Goal: Task Accomplishment & Management: Complete application form

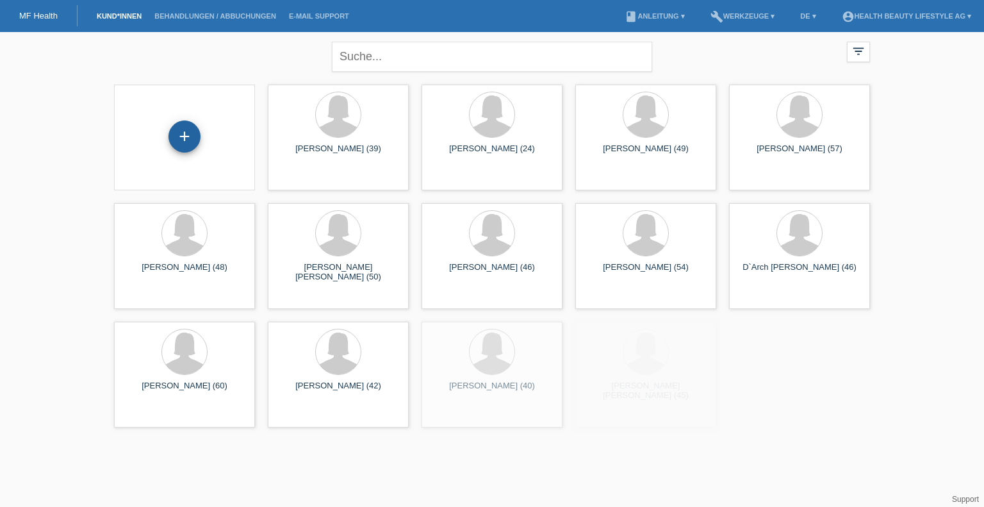
click at [182, 141] on div "+" at bounding box center [185, 136] width 32 height 32
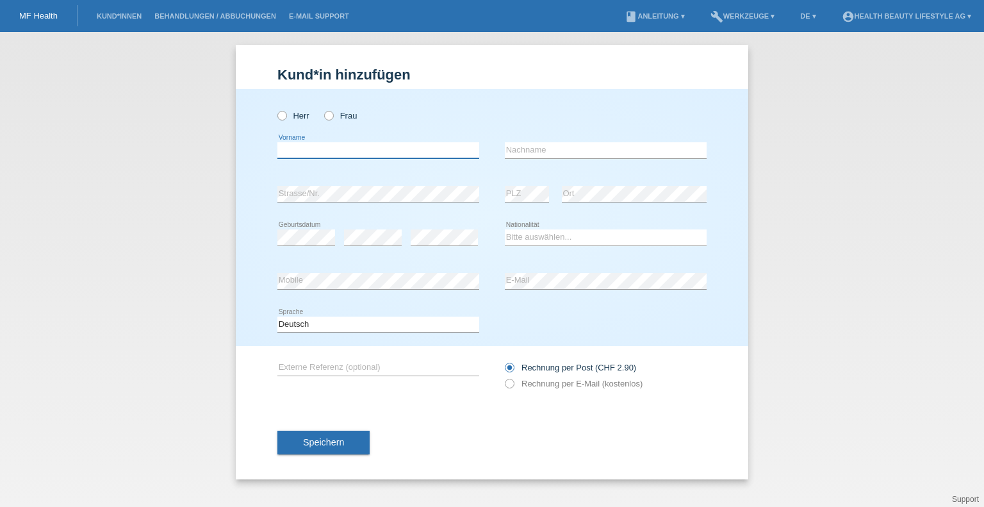
click at [332, 148] on input "text" at bounding box center [379, 150] width 202 height 16
type input "Bianca"
type input "Corrodi"
click at [567, 240] on select "Bitte auswählen... Schweiz Deutschland Liechtenstein Österreich ------------ Af…" at bounding box center [606, 236] width 202 height 15
select select "CH"
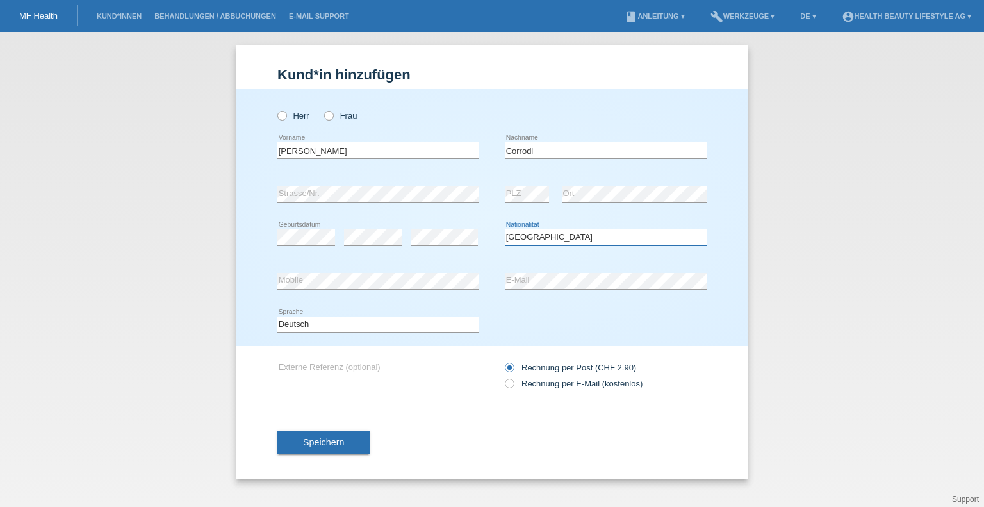
click at [505, 229] on select "Bitte auswählen... Schweiz Deutschland Liechtenstein Österreich ------------ Af…" at bounding box center [606, 236] width 202 height 15
click at [503, 377] on icon at bounding box center [503, 377] width 0 height 0
click at [506, 383] on input "Rechnung per E-Mail (kostenlos)" at bounding box center [509, 387] width 8 height 16
radio input "true"
click at [315, 444] on span "Speichern" at bounding box center [323, 442] width 41 height 10
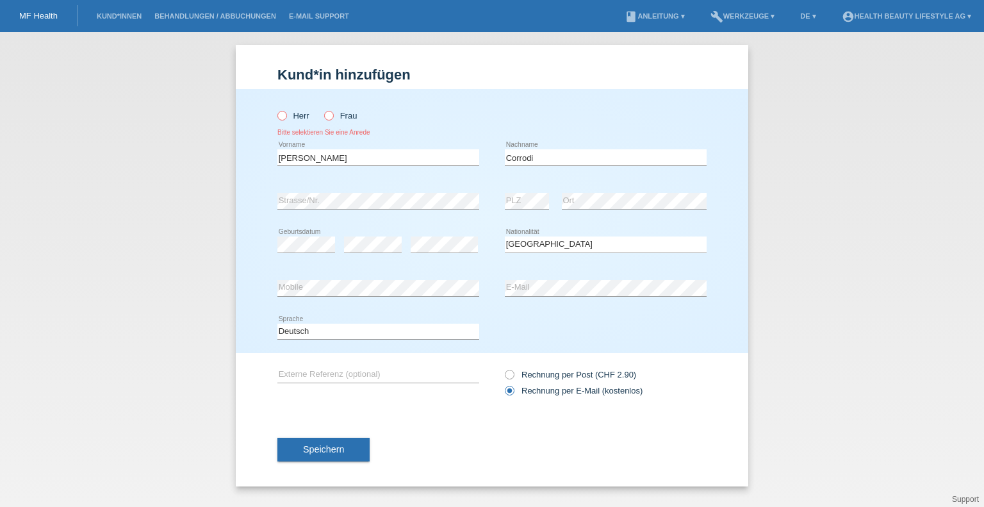
click at [322, 109] on icon at bounding box center [322, 109] width 0 height 0
click at [329, 119] on input "Frau" at bounding box center [328, 115] width 8 height 8
radio input "true"
click at [347, 442] on button "Speichern" at bounding box center [324, 450] width 92 height 24
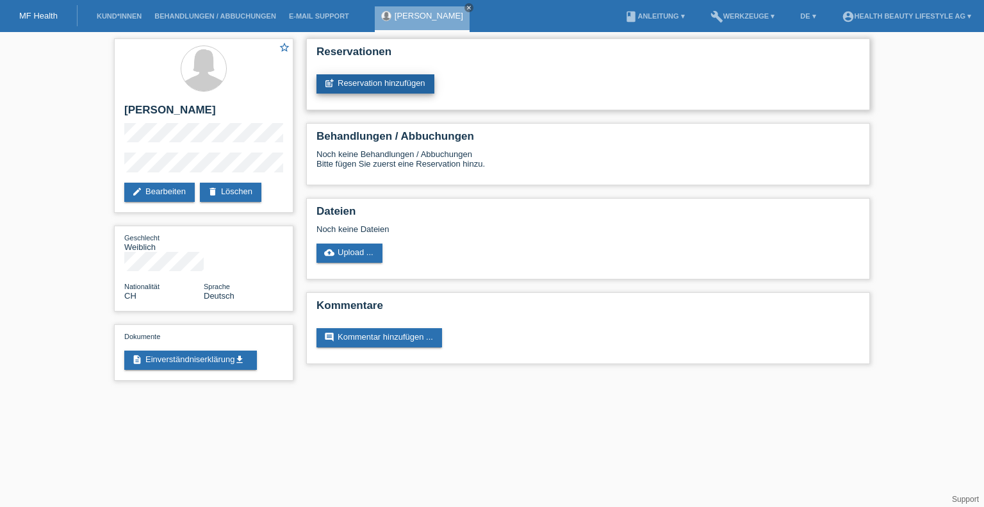
click at [354, 80] on link "post_add Reservation hinzufügen" at bounding box center [376, 83] width 118 height 19
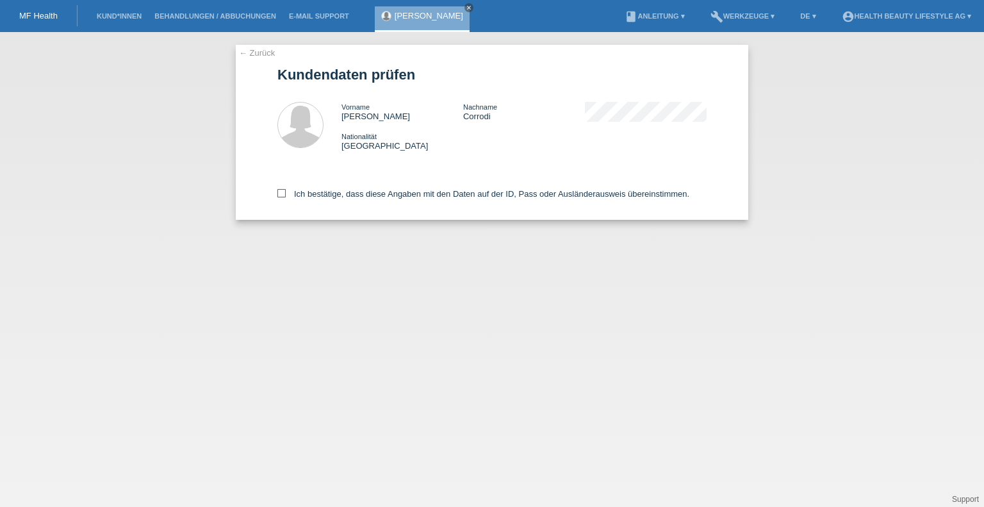
click at [278, 189] on icon at bounding box center [282, 193] width 8 height 8
click at [278, 189] on input "Ich bestätige, dass diese Angaben mit den Daten auf der ID, Pass oder Ausländer…" at bounding box center [282, 193] width 8 height 8
checkbox input "true"
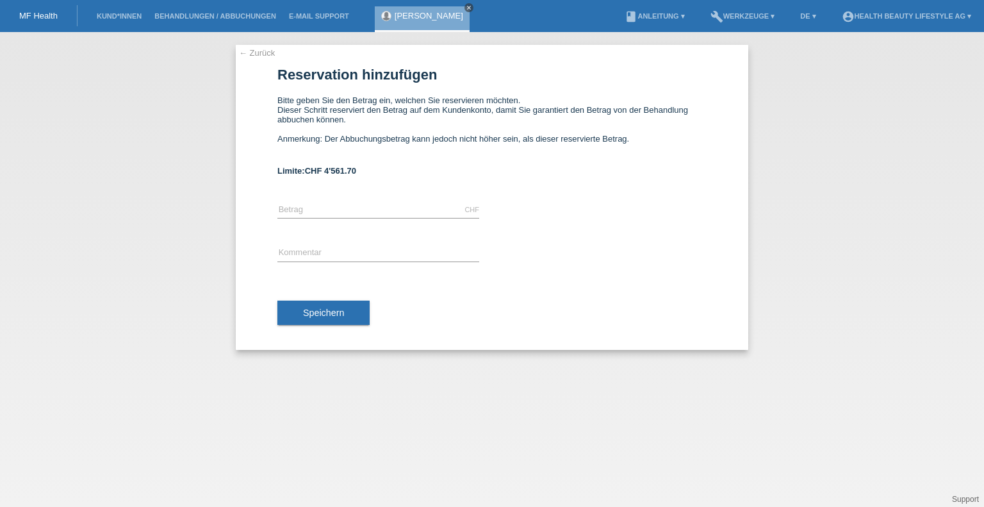
click at [466, 6] on icon "close" at bounding box center [469, 7] width 6 height 6
